Goal: Task Accomplishment & Management: Use online tool/utility

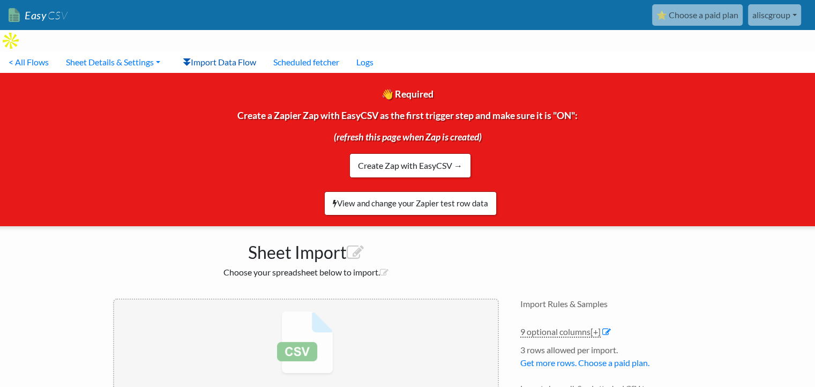
click at [202, 51] on link "Import Data Flow" at bounding box center [219, 61] width 91 height 21
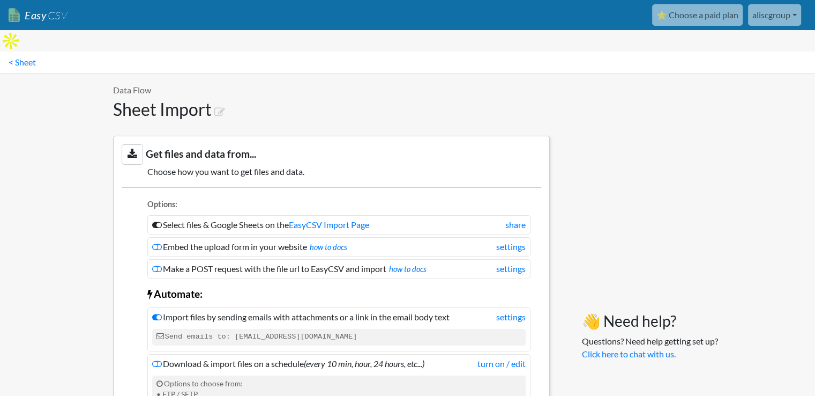
click at [787, 11] on link "aliscgroup" at bounding box center [774, 14] width 53 height 21
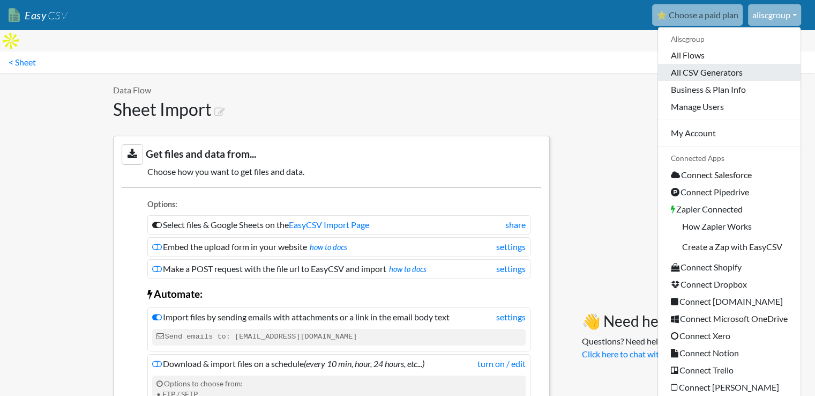
click at [704, 75] on link "All CSV Generators" at bounding box center [729, 72] width 143 height 17
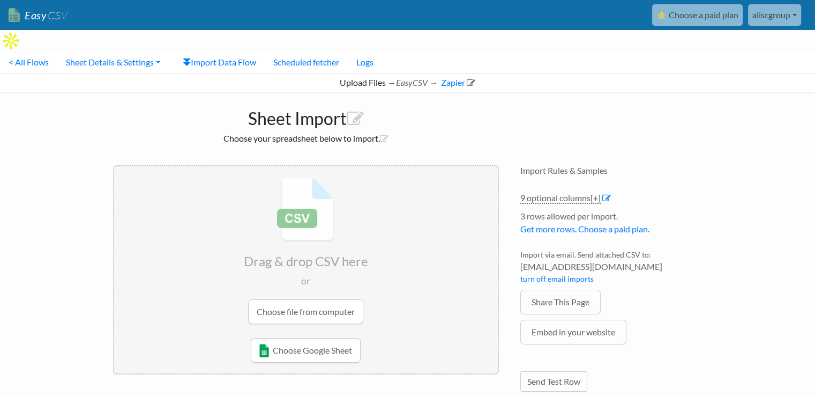
click at [329, 296] on input "file" at bounding box center [306, 250] width 384 height 169
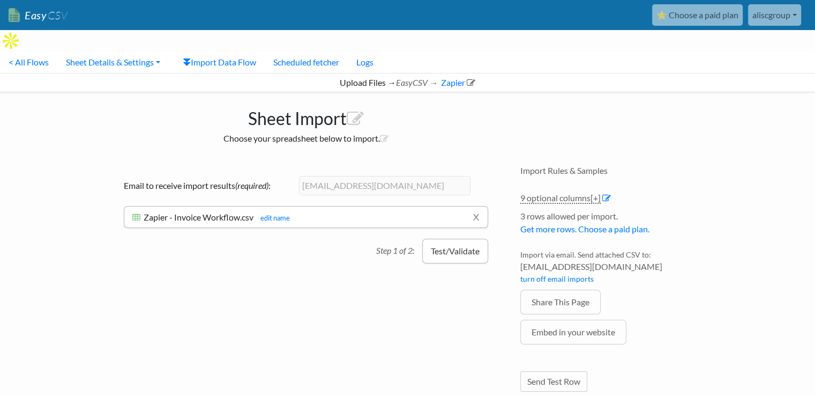
click at [462, 239] on button "Test/Validate" at bounding box center [455, 251] width 66 height 25
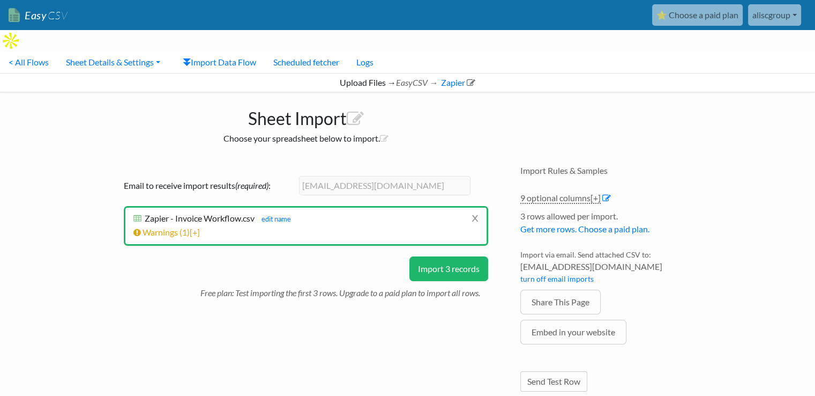
click at [452, 256] on button "Import 3 records" at bounding box center [449, 268] width 79 height 25
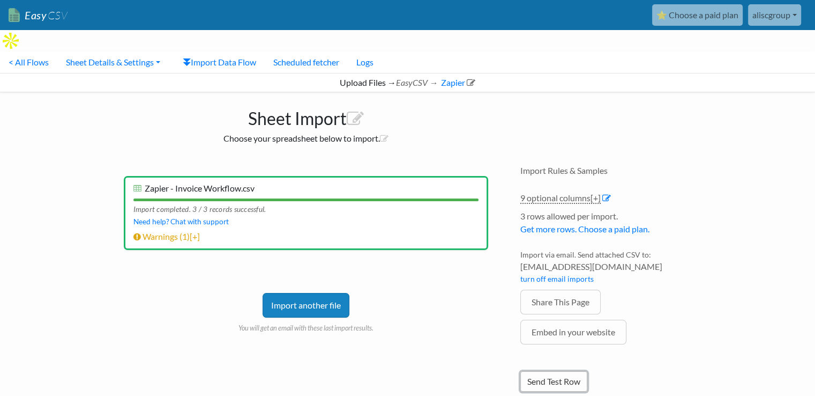
click at [558, 371] on link "Send Test Row" at bounding box center [554, 381] width 67 height 20
click at [154, 51] on link "Sheet Details & Settings" at bounding box center [113, 61] width 112 height 21
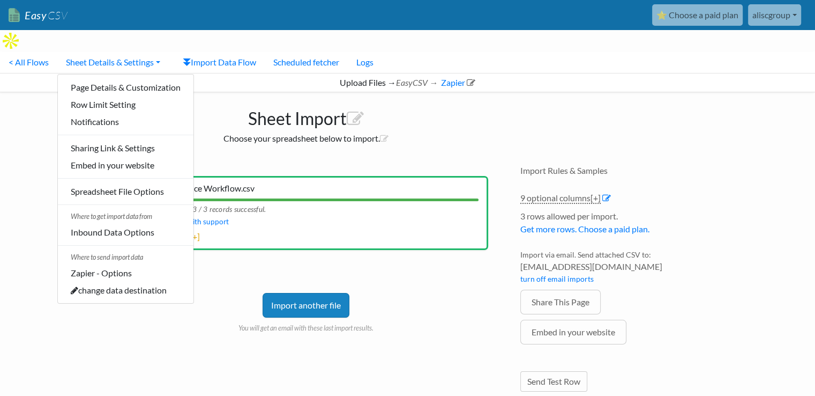
click at [256, 261] on div "Import another file You will get an email with these last import results." at bounding box center [306, 297] width 365 height 72
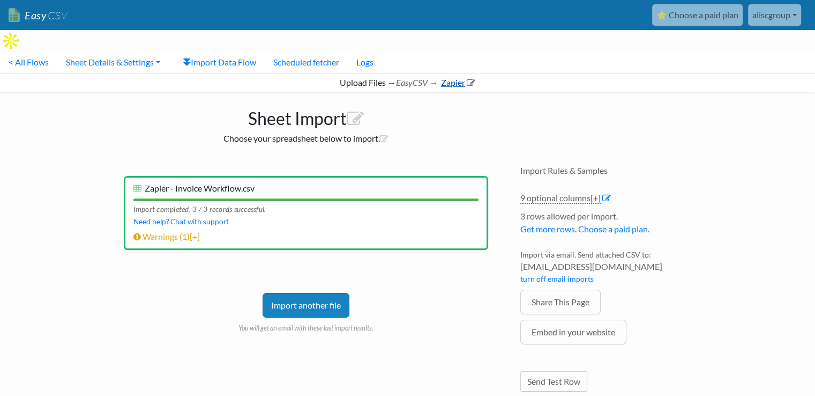
click at [470, 78] on icon at bounding box center [471, 82] width 9 height 9
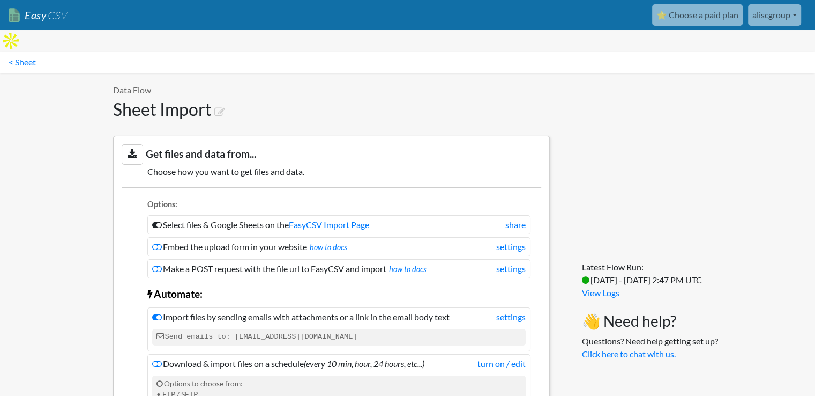
click at [775, 13] on link "aliscgroup" at bounding box center [774, 14] width 53 height 21
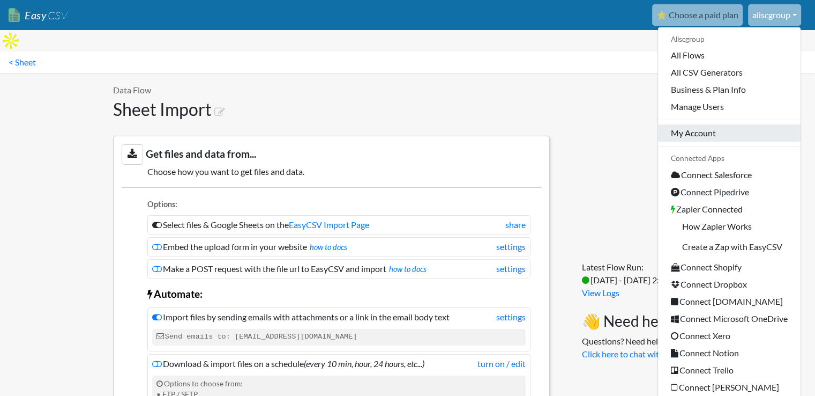
click at [706, 128] on link "My Account" at bounding box center [729, 132] width 143 height 17
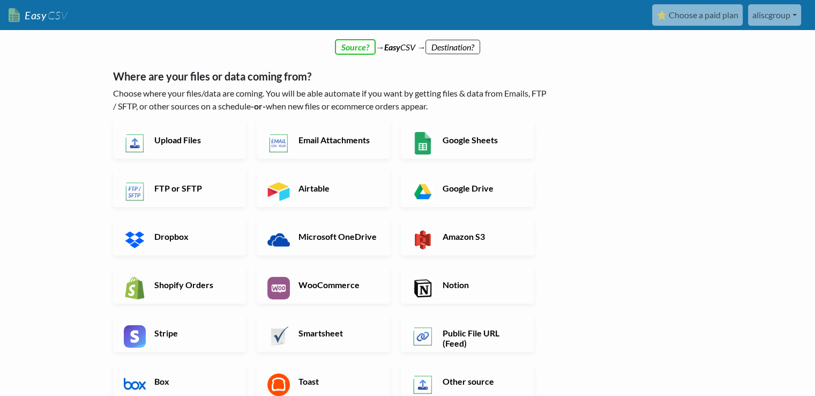
click at [204, 137] on h6 "Upload Files" at bounding box center [194, 140] width 84 height 10
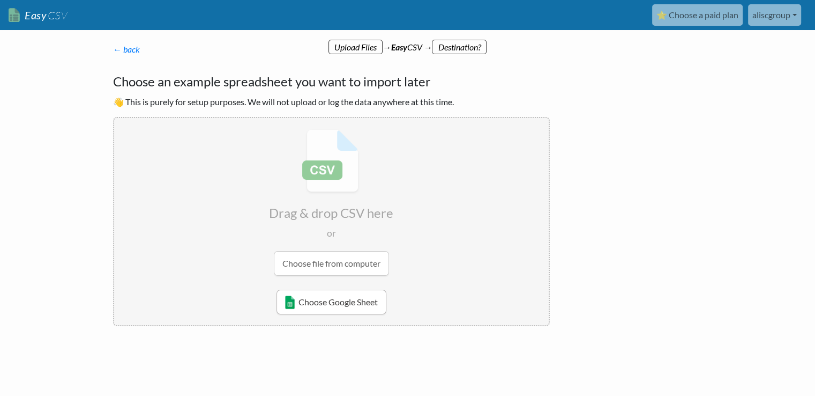
click at [330, 300] on link "Choose Google Sheet" at bounding box center [332, 302] width 110 height 25
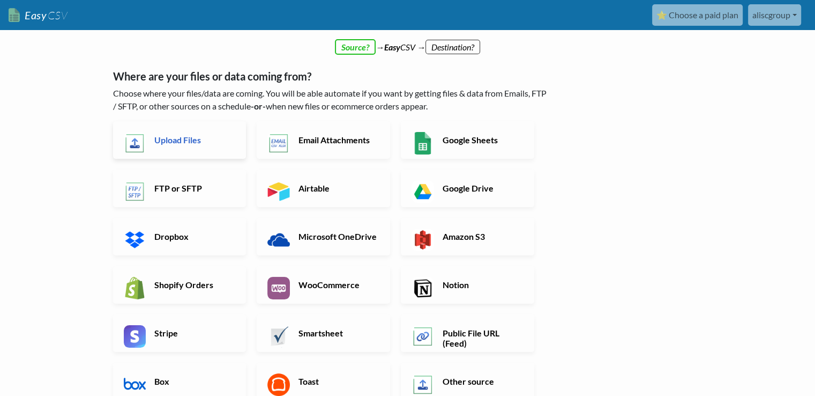
click at [194, 133] on link "Upload Files" at bounding box center [179, 140] width 133 height 38
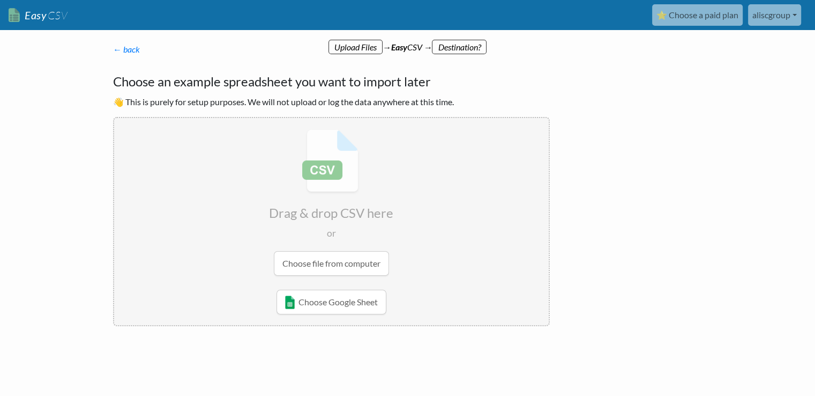
click at [355, 259] on input "file" at bounding box center [331, 202] width 435 height 169
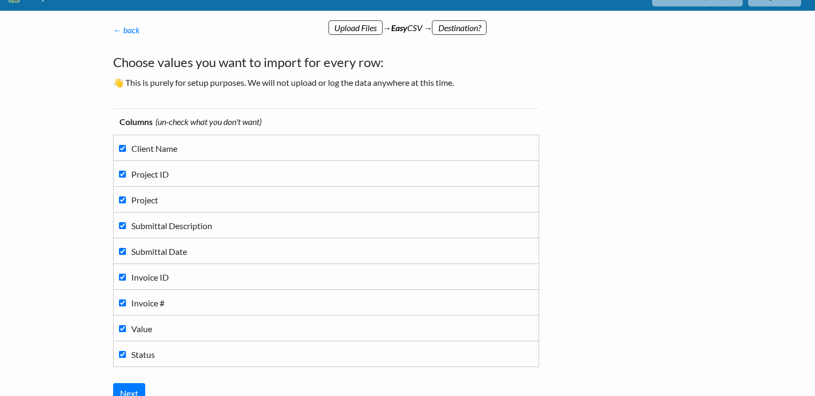
scroll to position [114, 0]
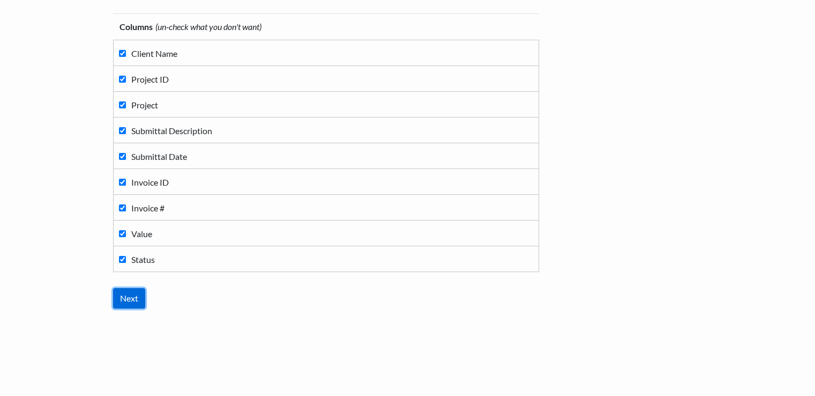
click at [131, 294] on input "Next" at bounding box center [129, 298] width 32 height 20
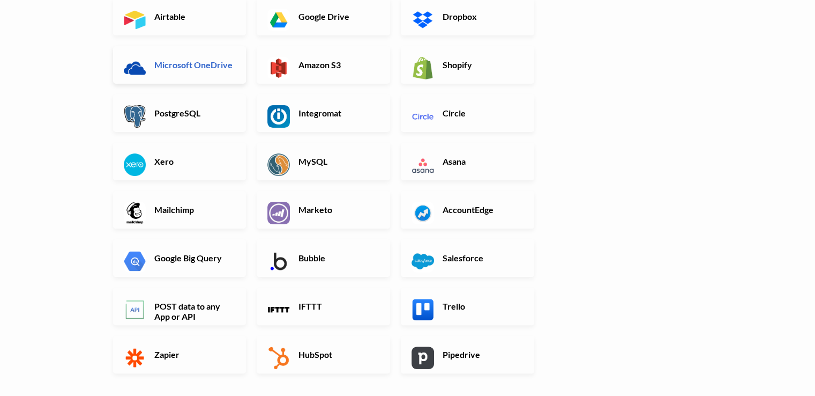
scroll to position [214, 0]
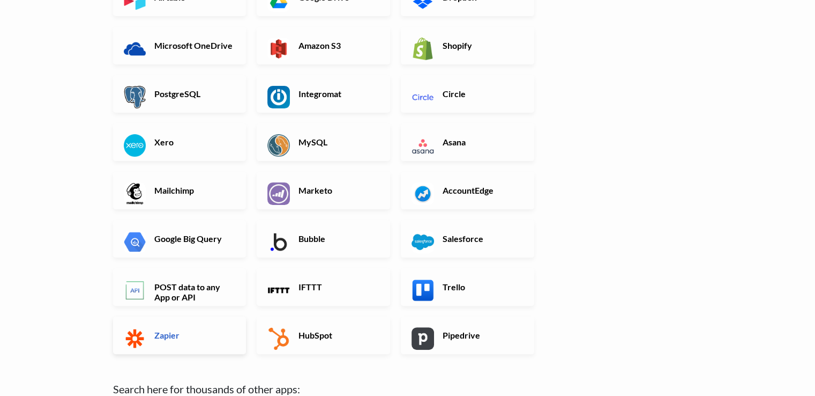
click at [177, 339] on h6 "Zapier" at bounding box center [194, 335] width 84 height 10
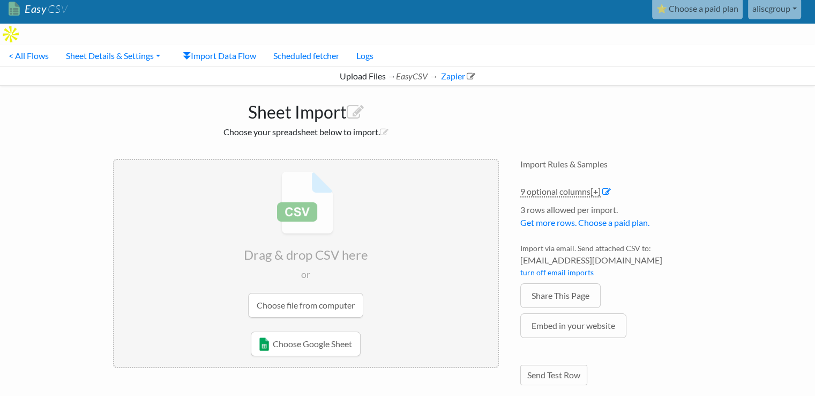
scroll to position [9, 0]
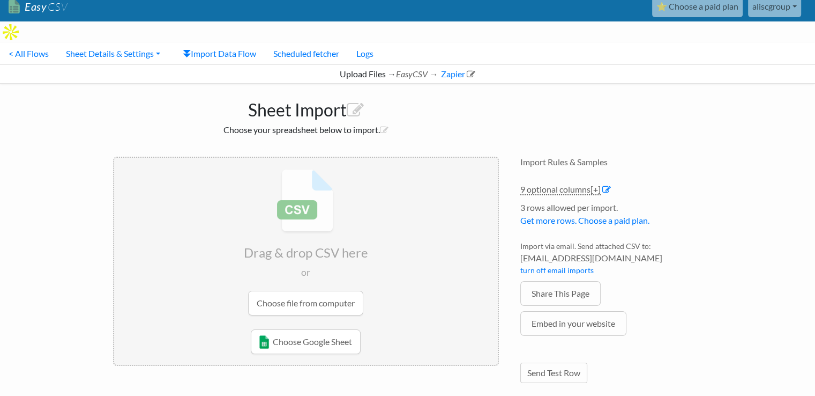
click at [325, 201] on input "file" at bounding box center [306, 242] width 384 height 169
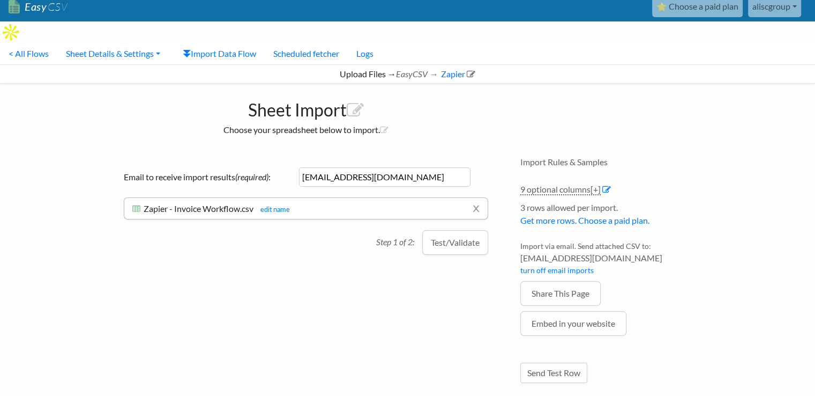
click at [455, 230] on button "Test/Validate" at bounding box center [455, 242] width 66 height 25
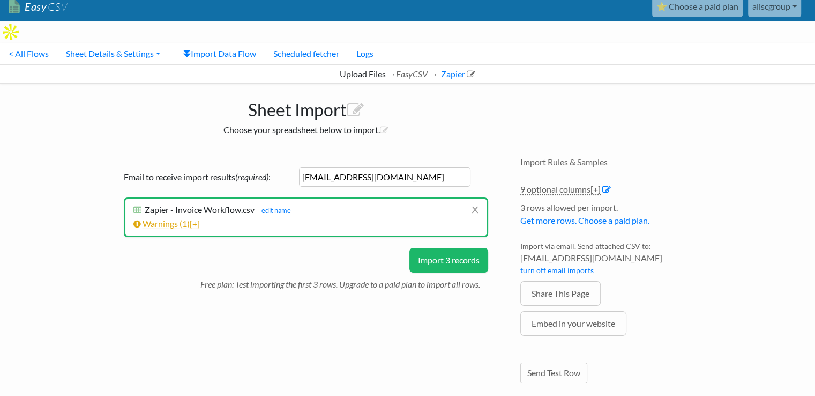
click at [166, 218] on link "Warnings ( 1 ) [+]" at bounding box center [166, 223] width 66 height 10
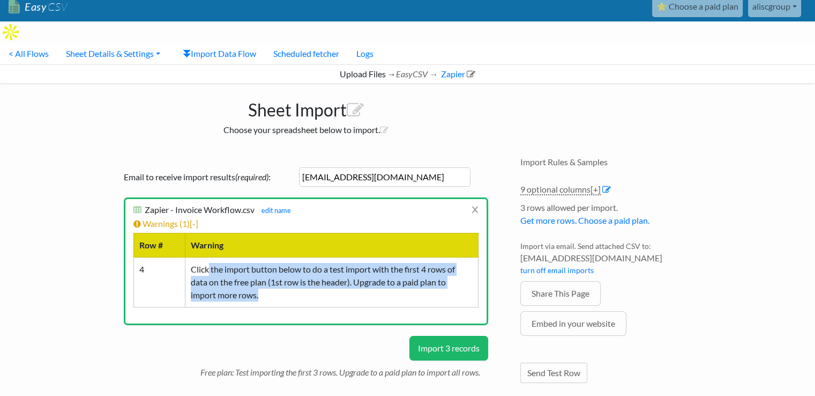
drag, startPoint x: 209, startPoint y: 243, endPoint x: 392, endPoint y: 286, distance: 188.7
click at [389, 268] on td "Click the import button below to do a test import with the first 4 rows of data…" at bounding box center [331, 282] width 293 height 50
click at [436, 336] on button "Import 3 records" at bounding box center [449, 348] width 79 height 25
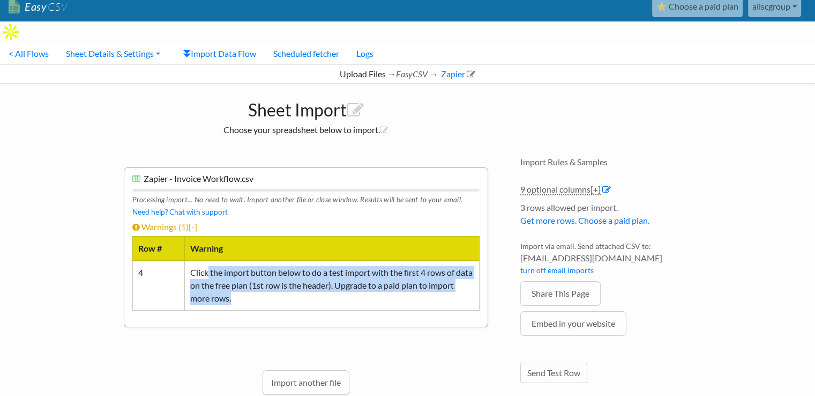
scroll to position [40, 0]
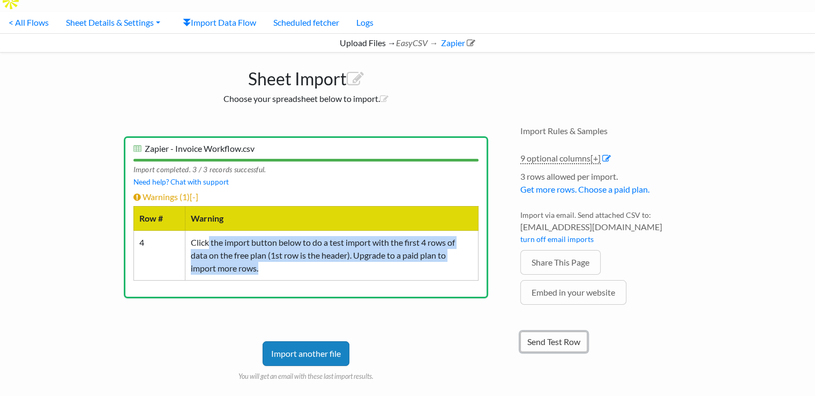
click at [560, 331] on link "Send Test Row" at bounding box center [554, 341] width 67 height 20
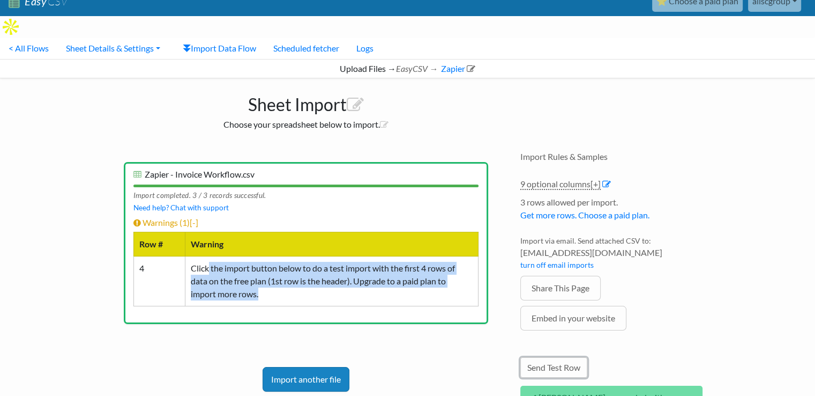
scroll to position [0, 0]
